Goal: Information Seeking & Learning: Learn about a topic

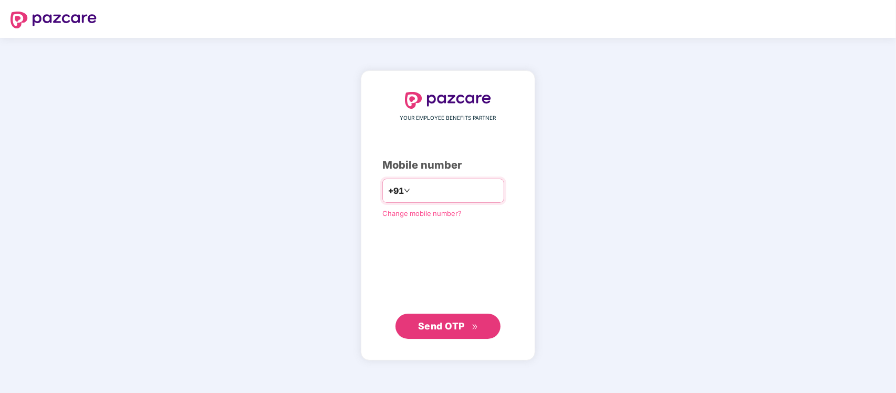
click at [459, 192] on input "number" at bounding box center [455, 190] width 86 height 17
type input "**********"
click at [465, 324] on span "Send OTP" at bounding box center [448, 325] width 60 height 15
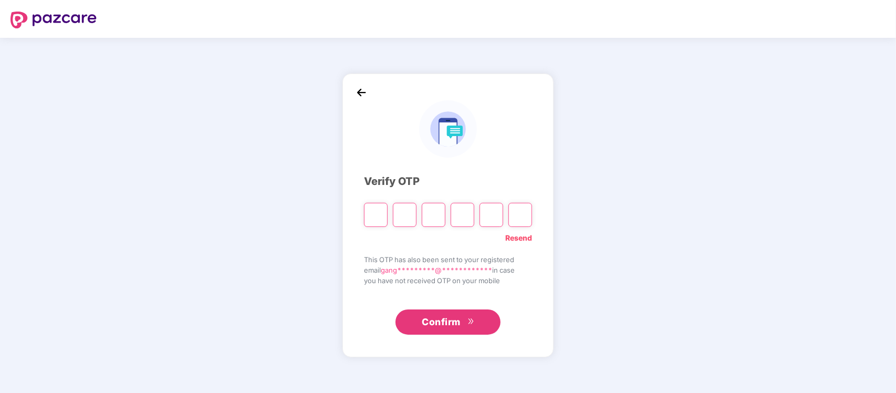
type input "*"
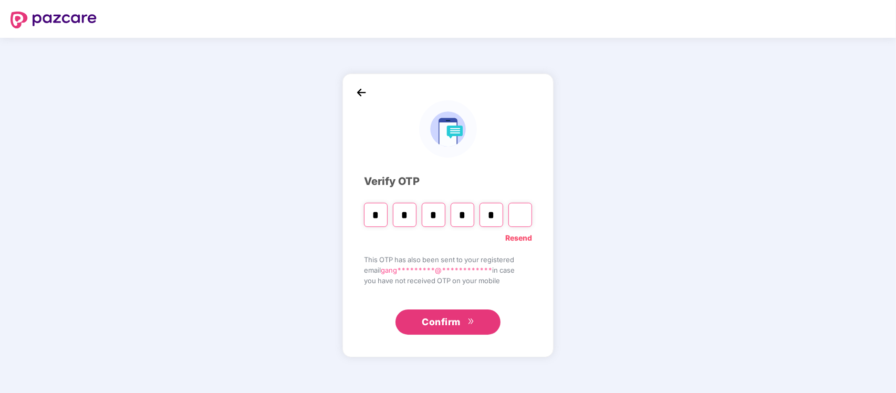
type input "*"
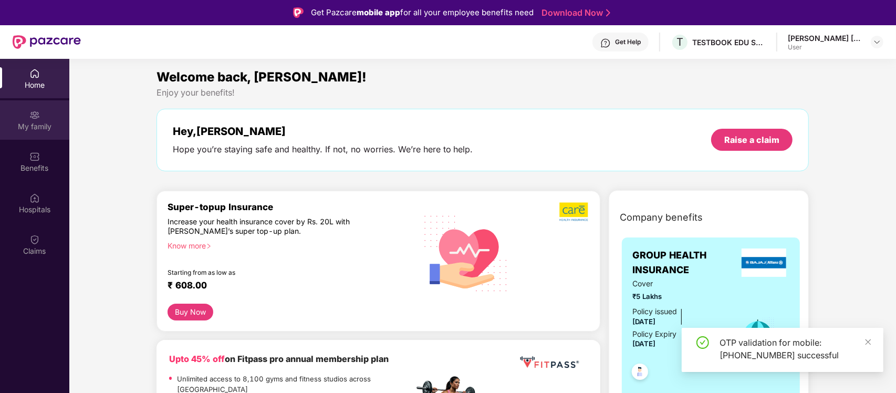
click at [23, 113] on div "My family" at bounding box center [34, 119] width 69 height 39
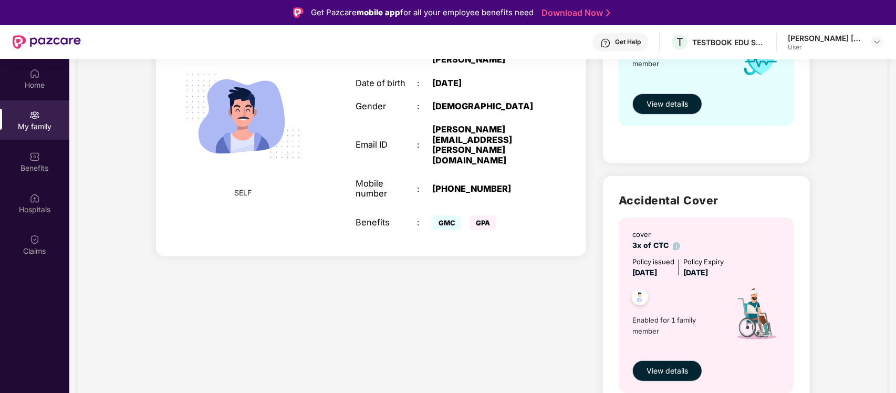
scroll to position [247, 0]
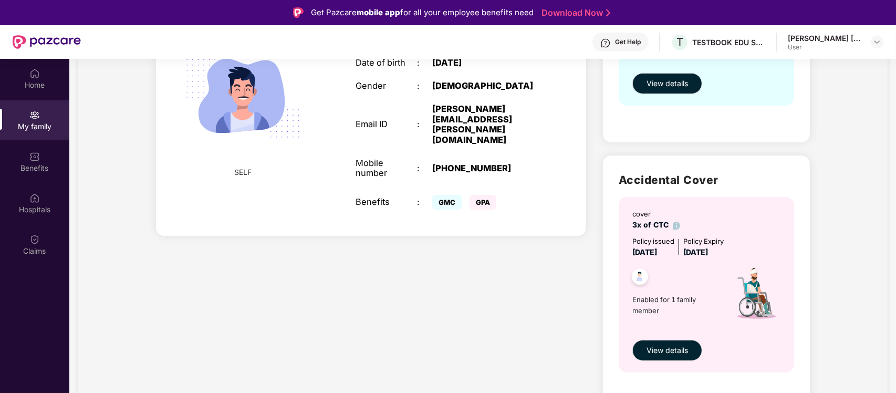
click at [481, 195] on span "GPA" at bounding box center [483, 202] width 27 height 15
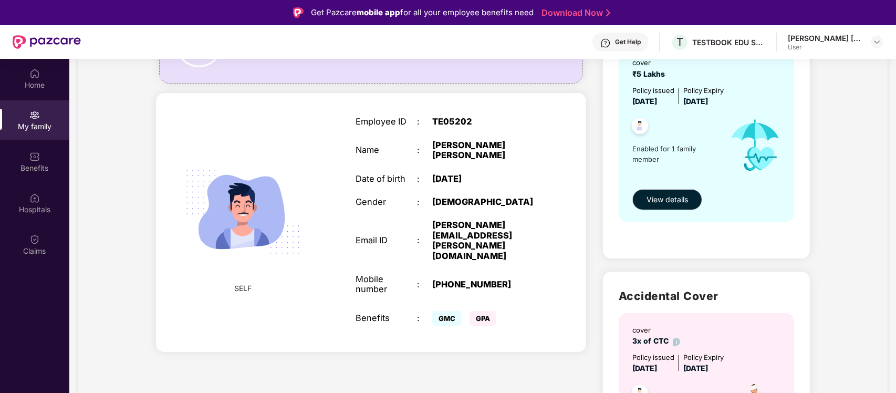
scroll to position [0, 0]
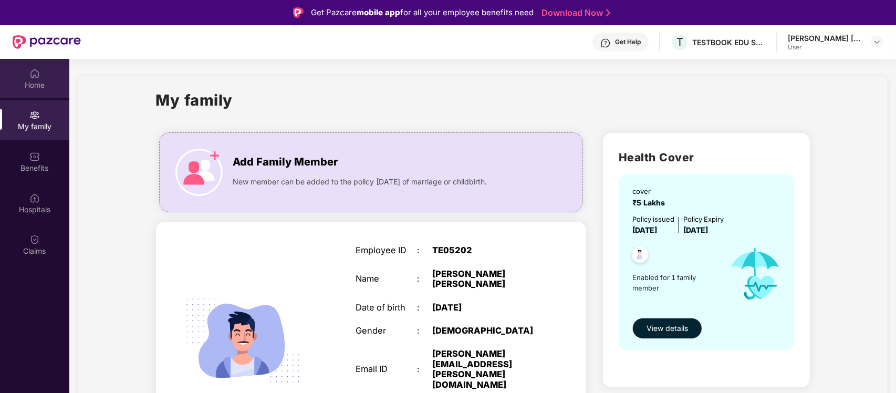
click at [12, 80] on div "Home" at bounding box center [34, 85] width 69 height 11
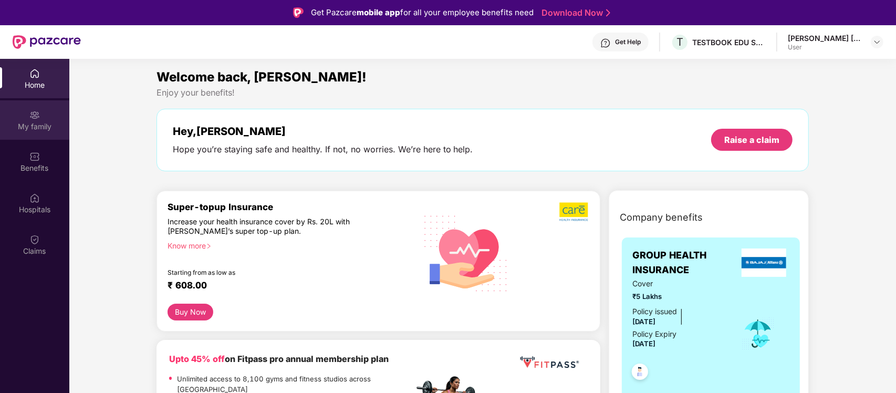
click at [33, 124] on div "My family" at bounding box center [34, 126] width 69 height 11
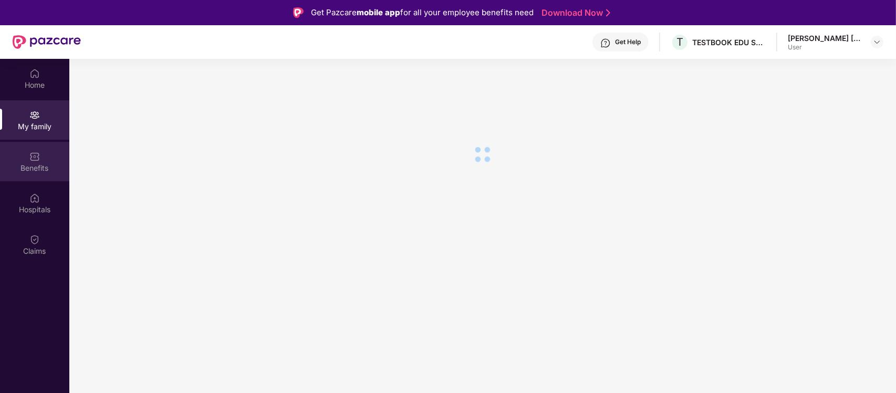
click at [36, 159] on img at bounding box center [34, 156] width 11 height 11
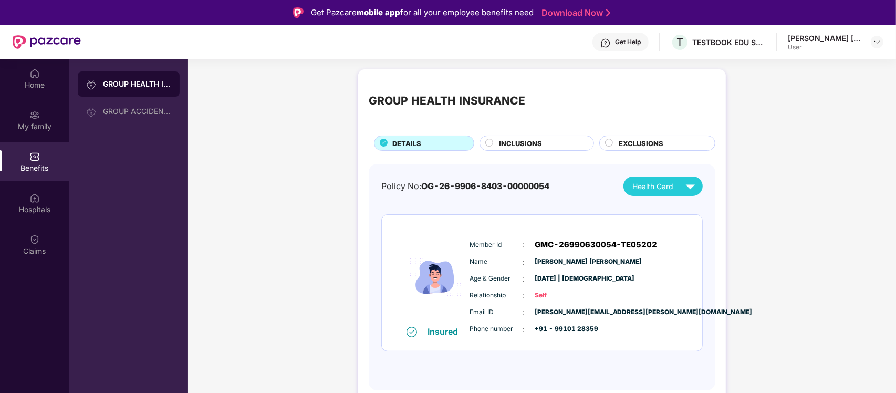
click at [36, 159] on img at bounding box center [34, 156] width 11 height 11
click at [526, 148] on span "INCLUSIONS" at bounding box center [520, 143] width 43 height 11
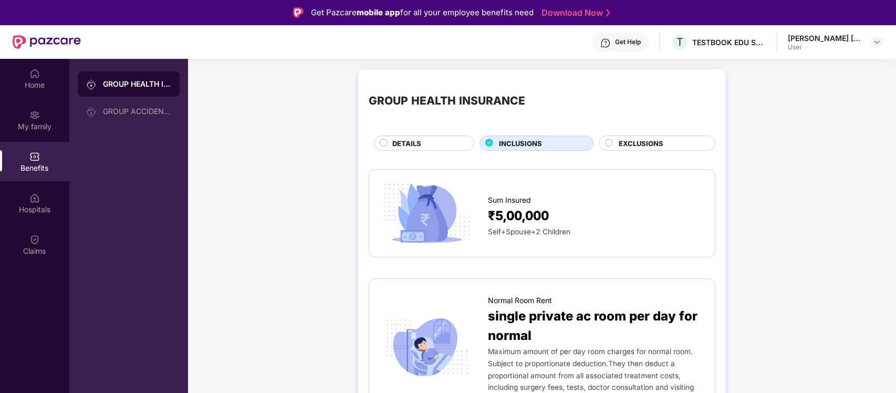
click at [643, 144] on span "EXCLUSIONS" at bounding box center [641, 143] width 45 height 11
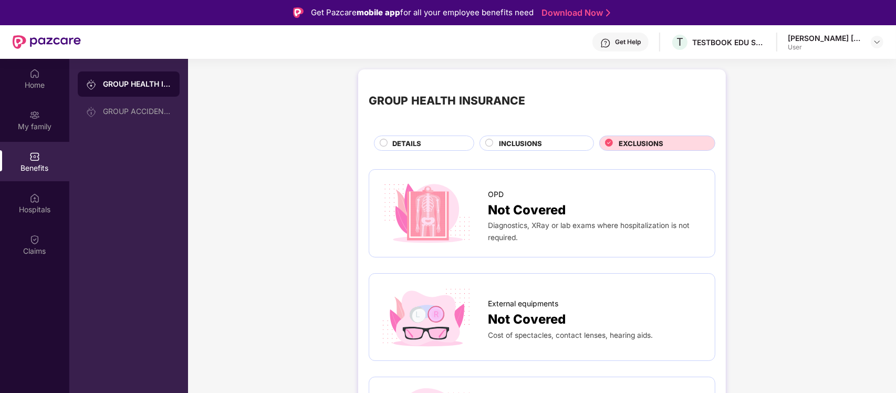
click at [542, 207] on span "Not Covered" at bounding box center [527, 210] width 78 height 20
